Goal: Information Seeking & Learning: Learn about a topic

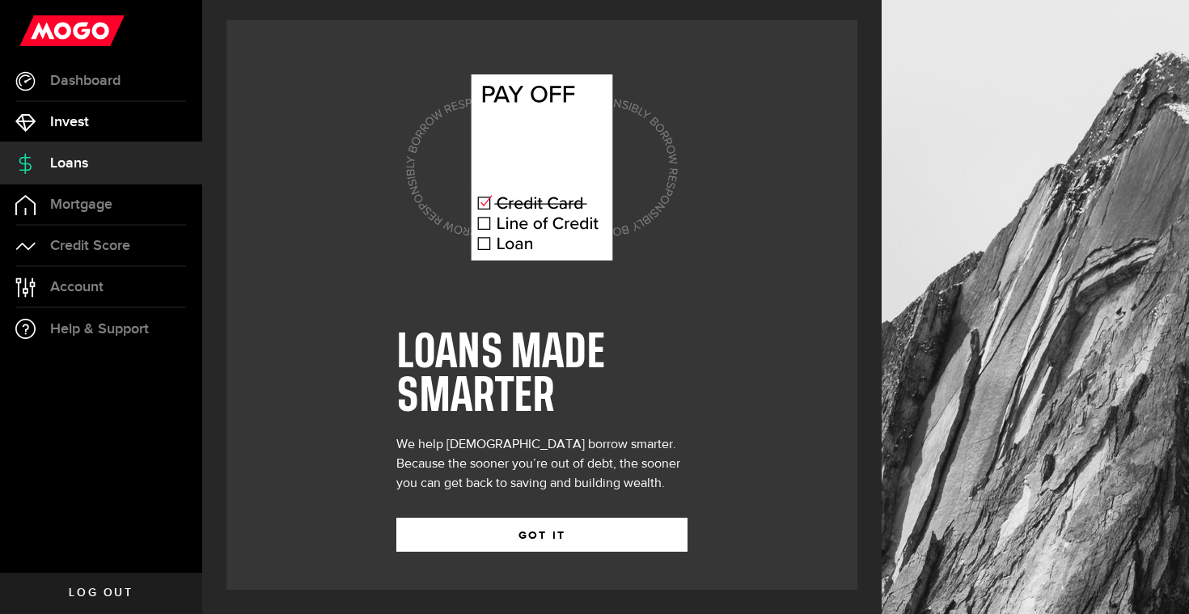
click at [78, 121] on span "Invest" at bounding box center [69, 122] width 39 height 15
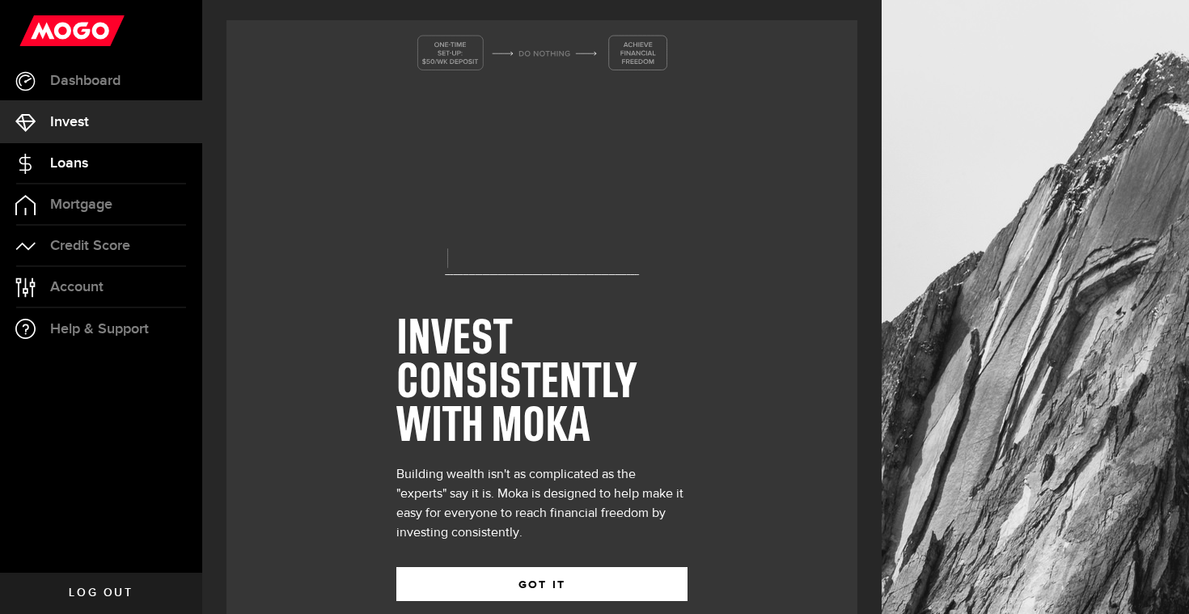
click at [96, 167] on link "Loans" at bounding box center [101, 163] width 202 height 40
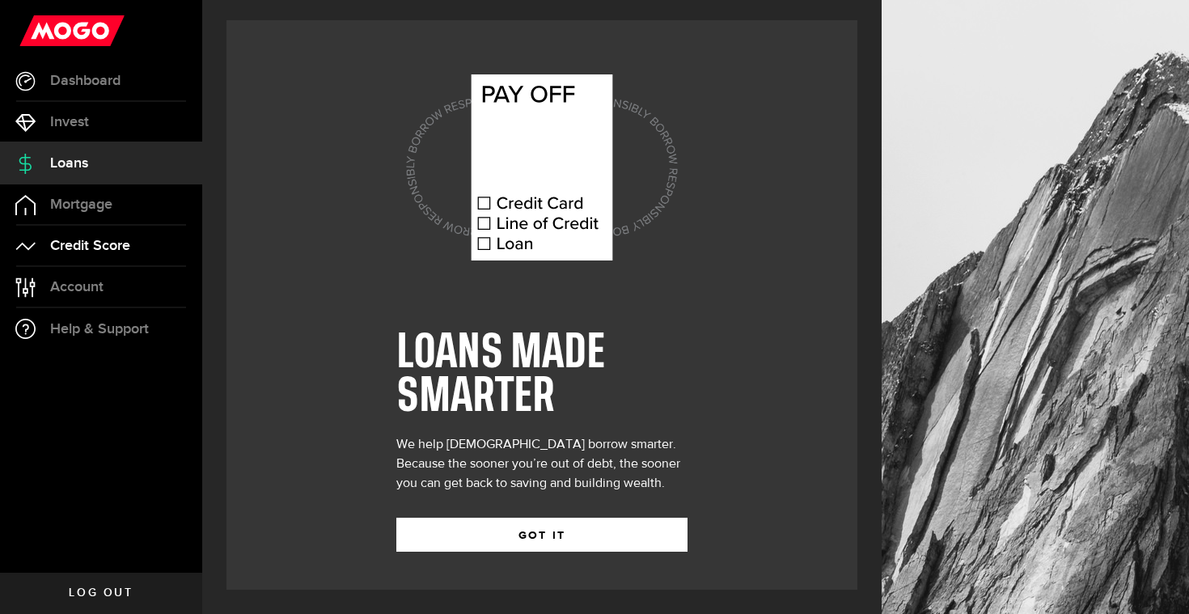
click at [132, 240] on link "Credit Score" at bounding box center [101, 246] width 202 height 40
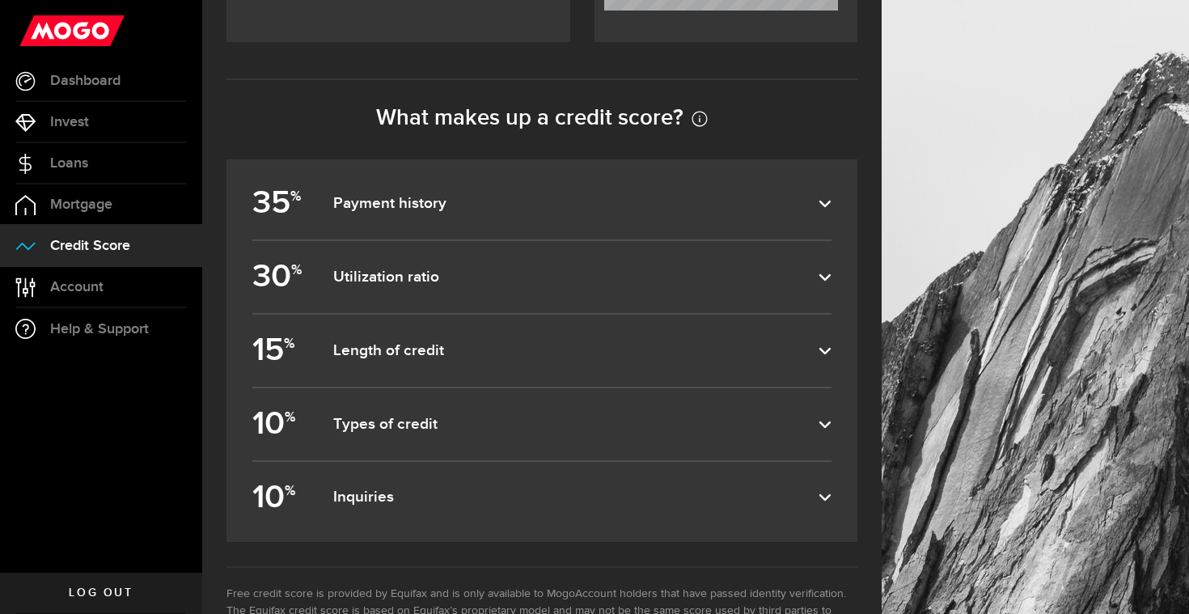
scroll to position [704, 0]
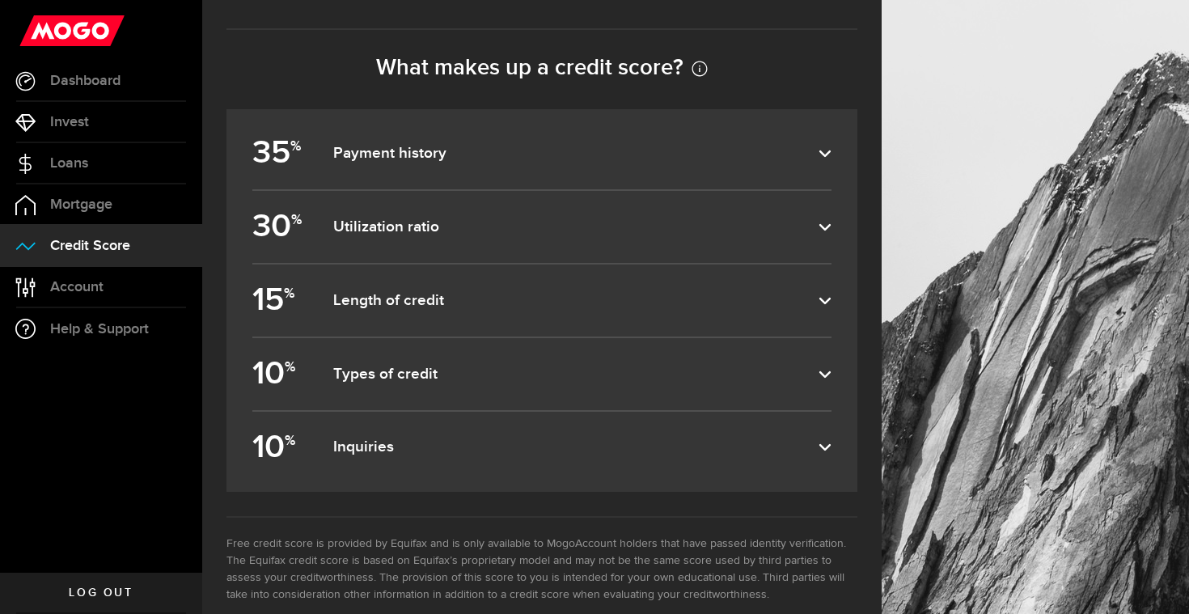
click at [824, 453] on icon at bounding box center [825, 447] width 13 height 13
click at [0, 0] on input "10 % Inquiries" at bounding box center [0, 0] width 0 height 0
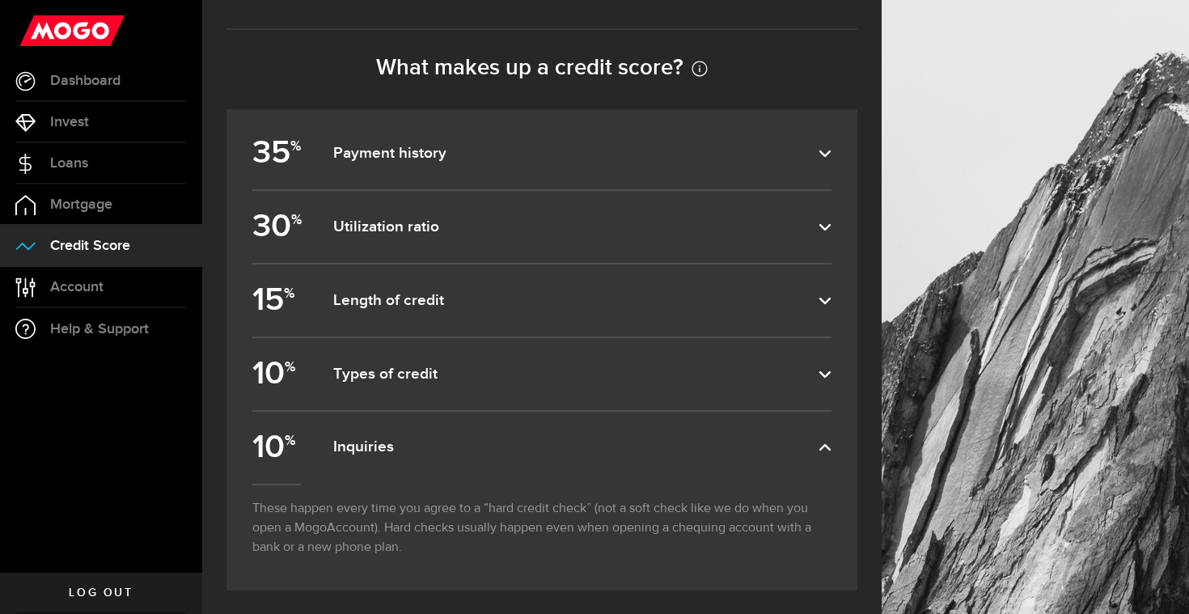
scroll to position [830, 0]
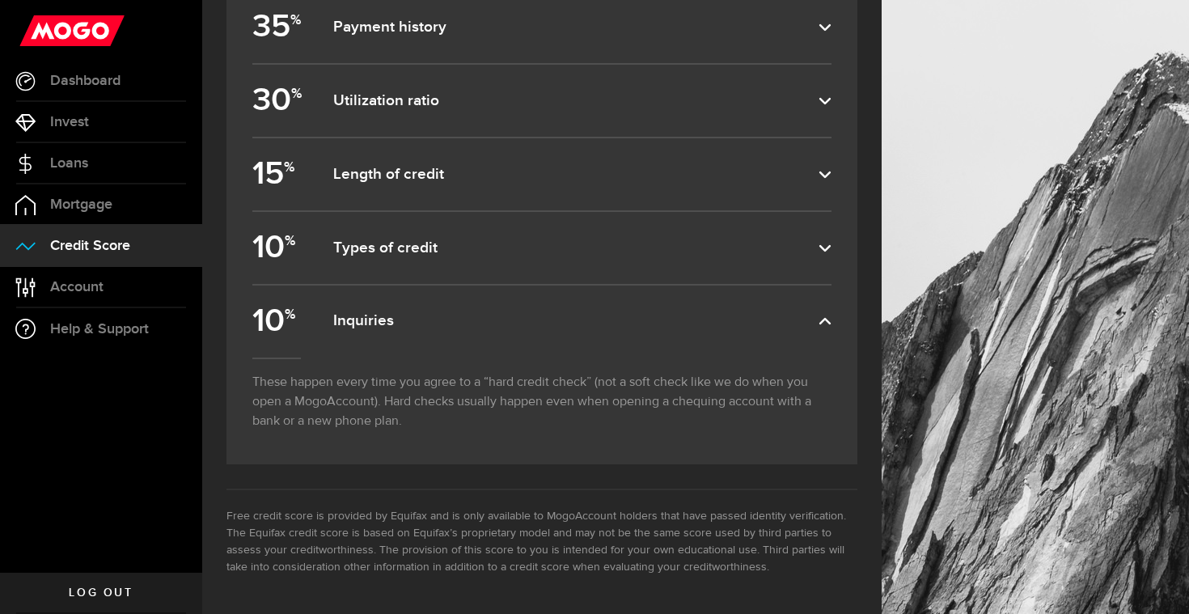
click at [810, 321] on dfn "Inquiries" at bounding box center [575, 320] width 485 height 19
click at [0, 0] on input "10 % Inquiries" at bounding box center [0, 0] width 0 height 0
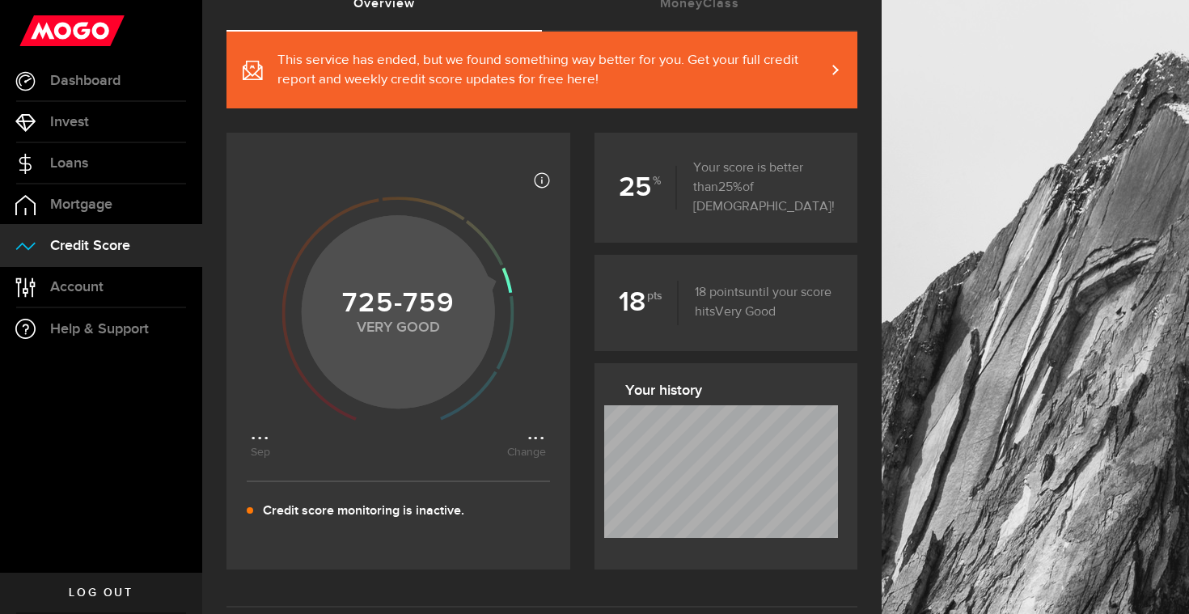
scroll to position [70, 0]
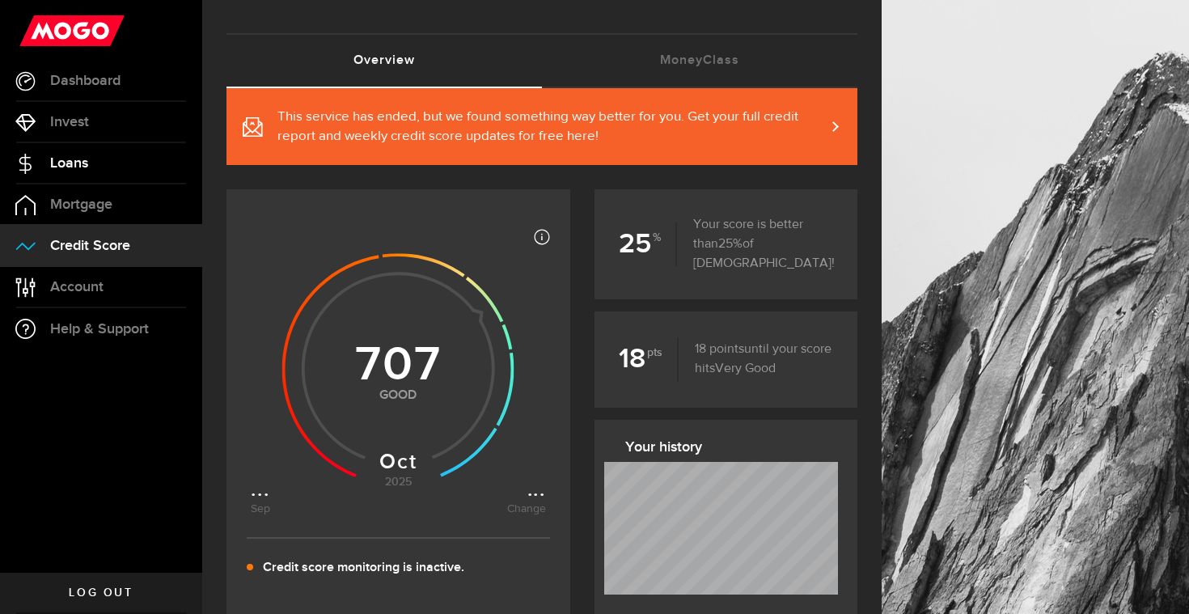
click at [87, 150] on link "Loans" at bounding box center [101, 163] width 202 height 40
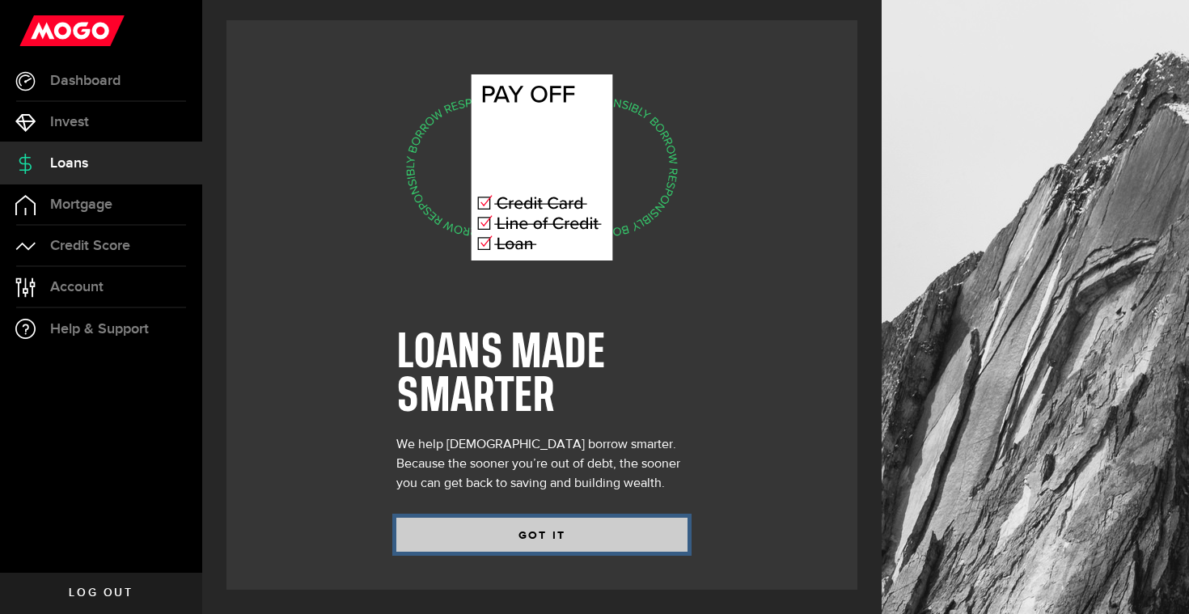
click at [565, 531] on button "GOT IT" at bounding box center [541, 535] width 291 height 34
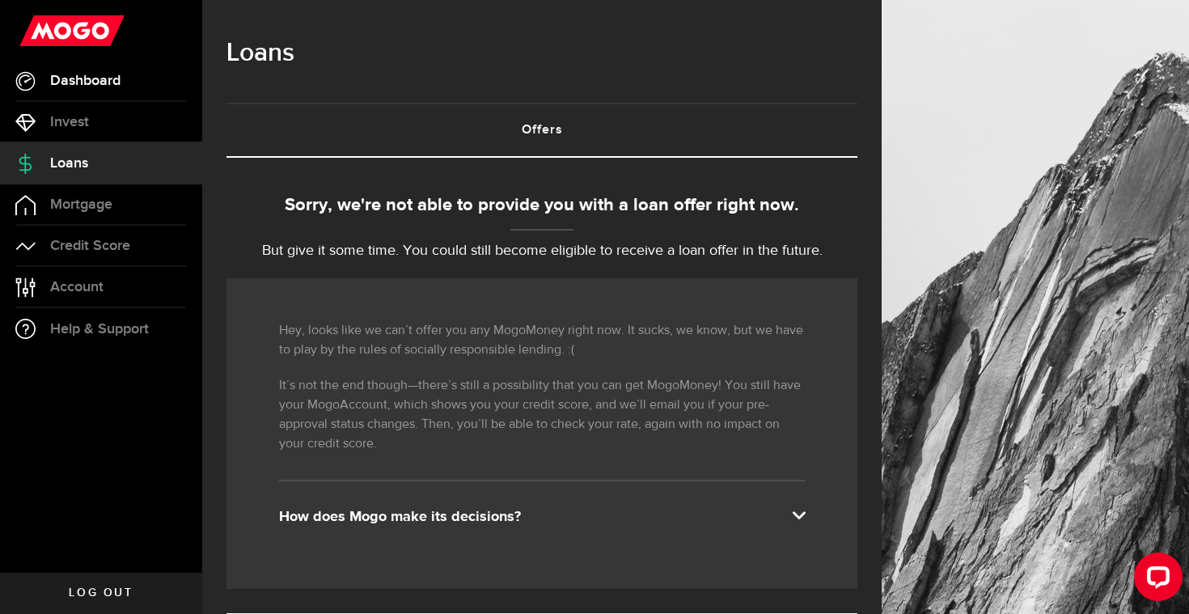
click at [91, 81] on span "Dashboard" at bounding box center [85, 81] width 70 height 15
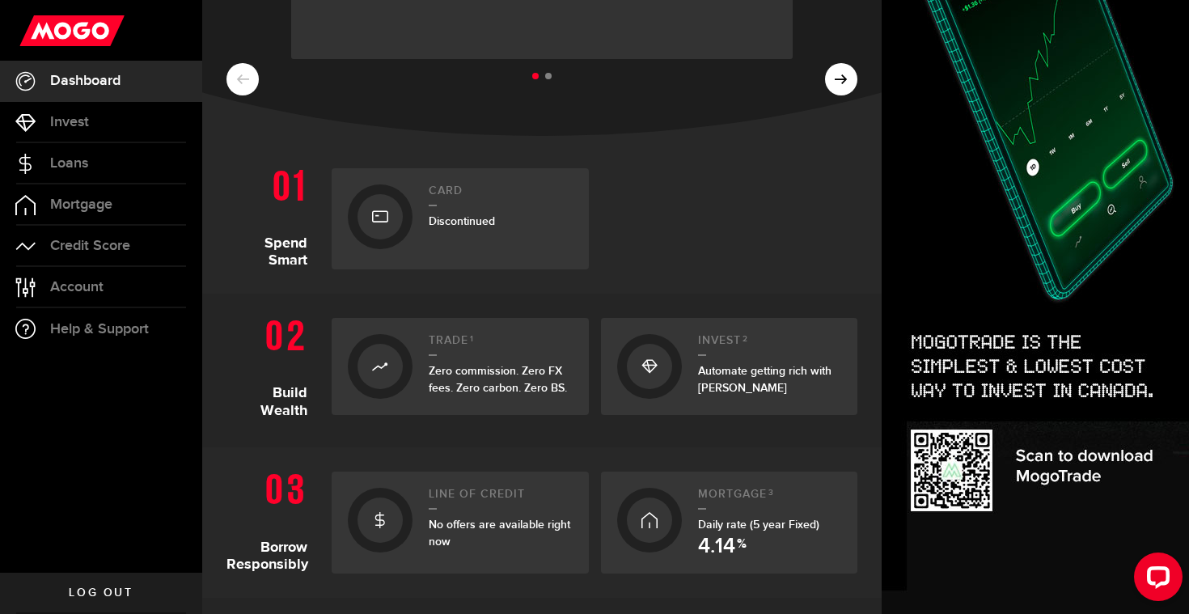
scroll to position [418, 0]
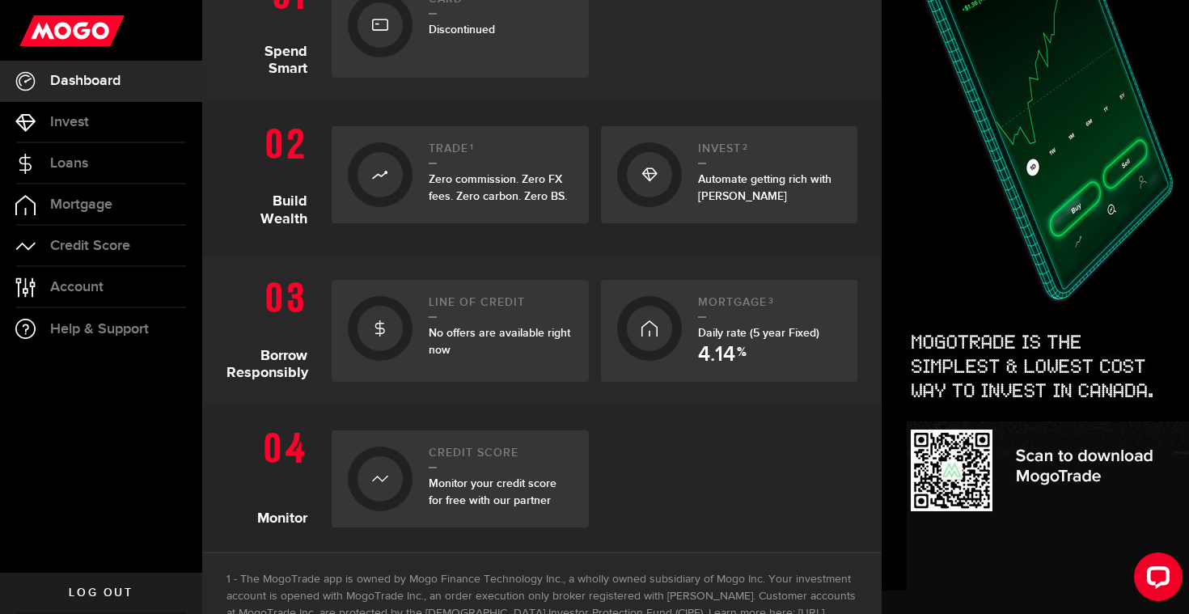
click at [507, 346] on div "No offers are available right now" at bounding box center [501, 341] width 144 height 34
